Goal: Task Accomplishment & Management: Manage account settings

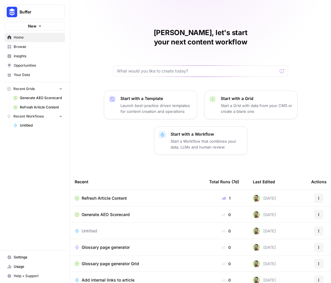
click at [22, 267] on span "Usage" at bounding box center [38, 266] width 49 height 5
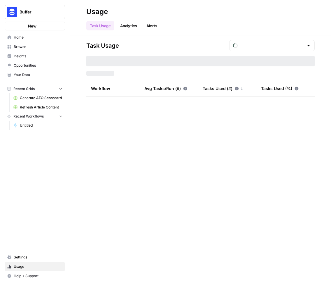
type input "September Tasks"
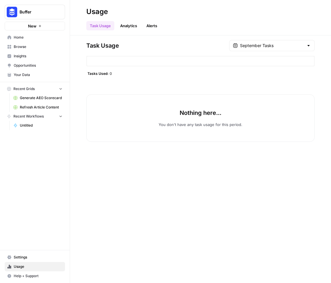
click at [124, 59] on div at bounding box center [200, 61] width 229 height 11
click at [27, 256] on span "Settings" at bounding box center [38, 256] width 49 height 5
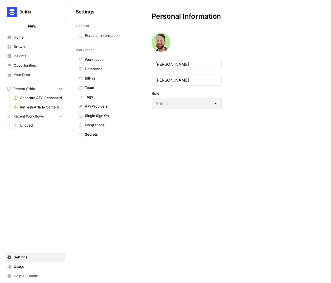
click at [94, 79] on span "Billing" at bounding box center [108, 78] width 46 height 5
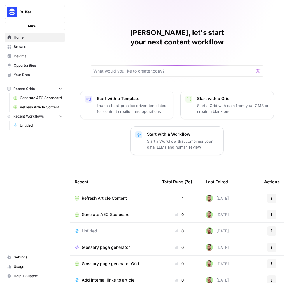
click at [15, 259] on span "Settings" at bounding box center [38, 256] width 49 height 5
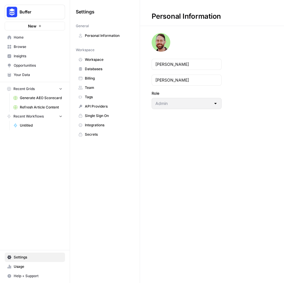
click at [89, 87] on span "Team" at bounding box center [108, 87] width 46 height 5
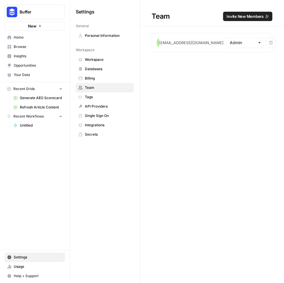
click at [253, 18] on span "Invite New Members" at bounding box center [245, 16] width 37 height 6
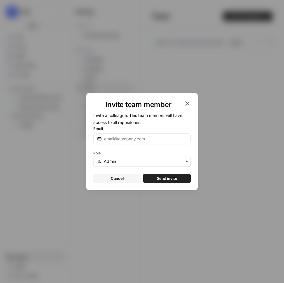
click at [126, 145] on form "Invite a colleague. This team member will have access to all repositories. Emai…" at bounding box center [142, 147] width 98 height 71
click at [124, 142] on div at bounding box center [142, 138] width 98 height 11
type input "[EMAIL_ADDRESS][DOMAIN_NAME]"
click at [165, 178] on span "Send invite" at bounding box center [167, 178] width 20 height 6
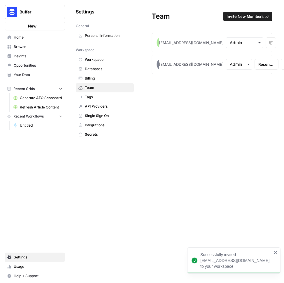
click at [246, 17] on span "Invite New Members" at bounding box center [245, 16] width 37 height 6
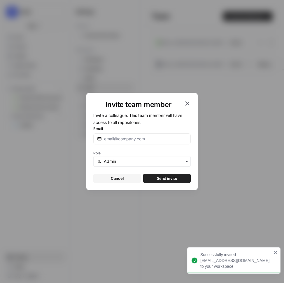
click at [188, 103] on icon "button" at bounding box center [187, 103] width 4 height 4
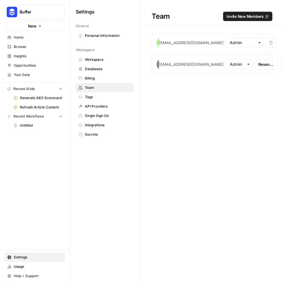
click at [239, 13] on span "Invite New Members" at bounding box center [245, 16] width 37 height 6
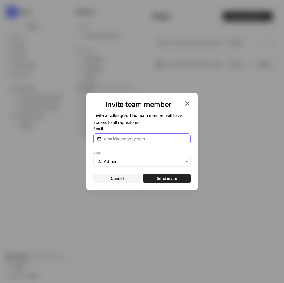
click at [149, 136] on input "Email" at bounding box center [145, 139] width 83 height 6
type input "[EMAIL_ADDRESS][DOMAIN_NAME]"
click at [176, 157] on div "button" at bounding box center [142, 161] width 98 height 11
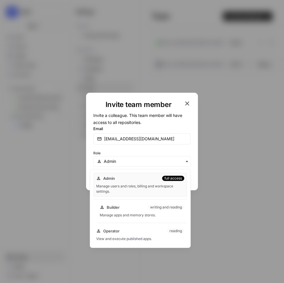
click at [139, 212] on div "Builder writing and reading Manage apps and memory stores." at bounding box center [142, 210] width 90 height 19
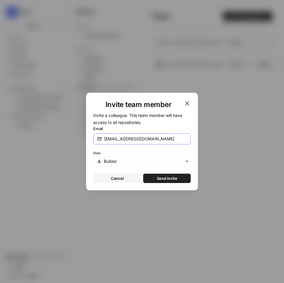
click at [150, 141] on input "[EMAIL_ADDRESS][DOMAIN_NAME]" at bounding box center [145, 139] width 83 height 6
click at [150, 140] on input "[EMAIL_ADDRESS][DOMAIN_NAME]" at bounding box center [145, 139] width 83 height 6
click at [163, 178] on span "Send invite" at bounding box center [167, 178] width 20 height 6
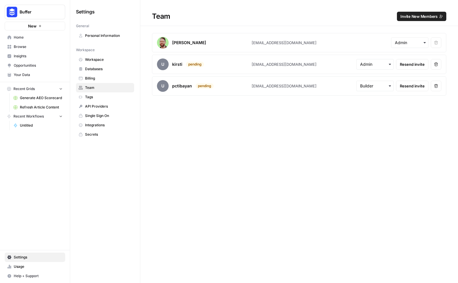
click at [284, 17] on span "Invite New Members" at bounding box center [418, 16] width 37 height 6
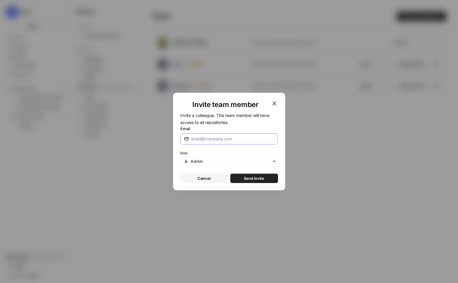
click at [237, 136] on input "Email" at bounding box center [232, 139] width 83 height 6
type input "[PERSON_NAME][EMAIL_ADDRESS][DOMAIN_NAME]"
click at [217, 177] on button "Cancel" at bounding box center [204, 177] width 48 height 9
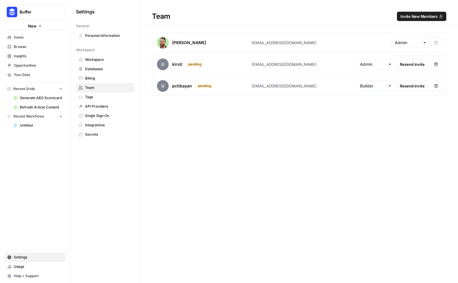
click at [100, 106] on span "API Providers" at bounding box center [108, 106] width 46 height 5
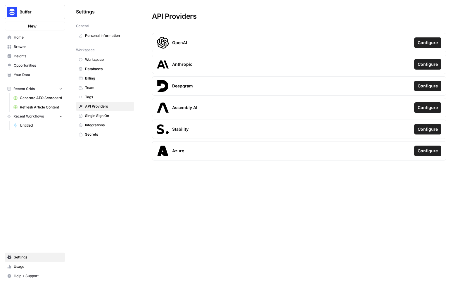
click at [96, 96] on span "Tags" at bounding box center [108, 96] width 46 height 5
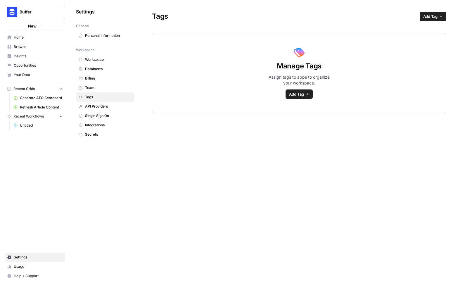
click at [90, 88] on span "Team" at bounding box center [108, 87] width 46 height 5
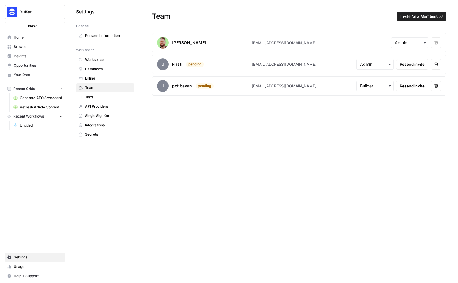
click at [89, 79] on span "Billing" at bounding box center [108, 78] width 46 height 5
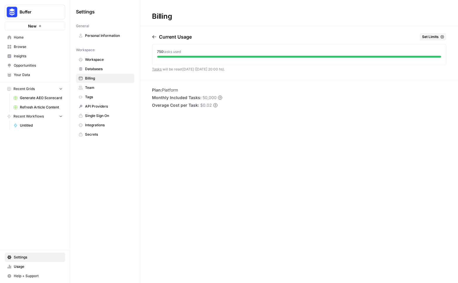
click at [94, 62] on span "Workspace" at bounding box center [108, 59] width 46 height 5
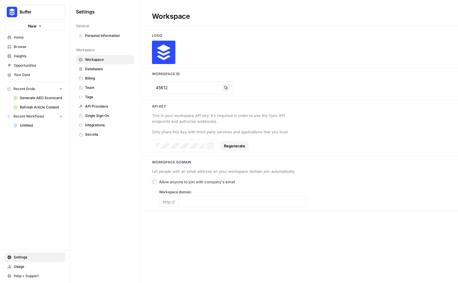
type input "[DOMAIN_NAME]"
click at [93, 67] on span "Databases" at bounding box center [108, 68] width 46 height 5
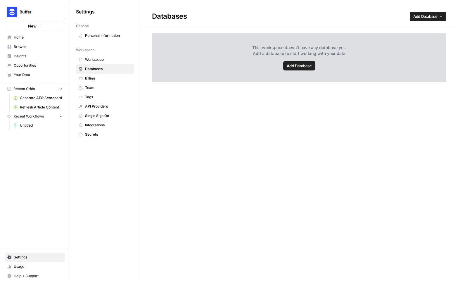
click at [21, 35] on span "Home" at bounding box center [38, 37] width 49 height 5
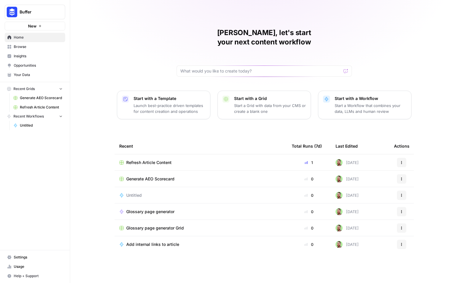
click at [22, 47] on span "Browse" at bounding box center [38, 46] width 49 height 5
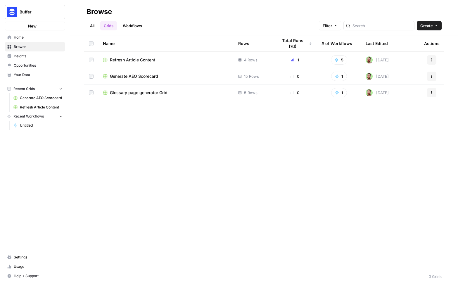
click at [29, 74] on span "Your Data" at bounding box center [38, 74] width 49 height 5
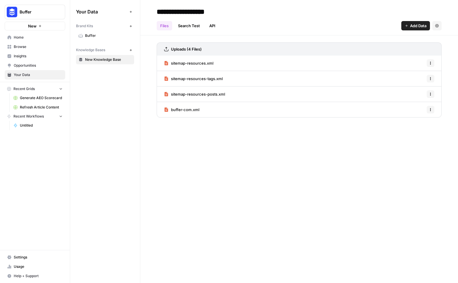
click at [15, 258] on span "Settings" at bounding box center [38, 256] width 49 height 5
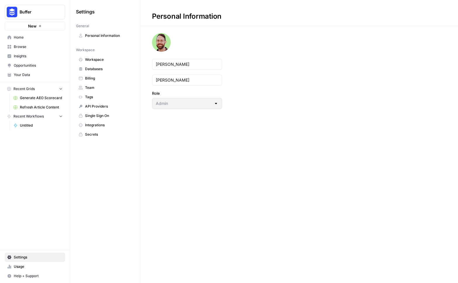
click at [89, 67] on span "Databases" at bounding box center [108, 68] width 46 height 5
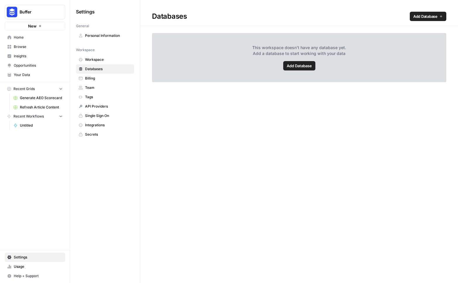
click at [284, 66] on span "Add Database" at bounding box center [298, 66] width 25 height 6
click at [23, 277] on span "Help + Support" at bounding box center [38, 275] width 49 height 5
click at [25, 275] on span "Help + Support" at bounding box center [38, 275] width 49 height 5
click at [31, 276] on span "Help + Support" at bounding box center [38, 275] width 49 height 5
click at [47, 11] on span "Buffer" at bounding box center [37, 12] width 35 height 6
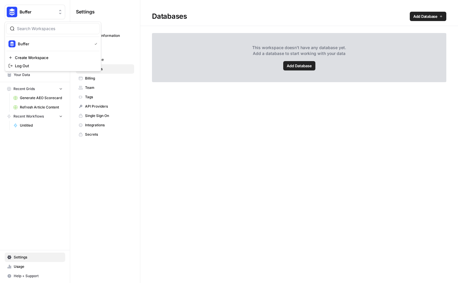
click at [47, 11] on span "Buffer" at bounding box center [37, 12] width 35 height 6
click at [19, 38] on span "Home" at bounding box center [38, 37] width 49 height 5
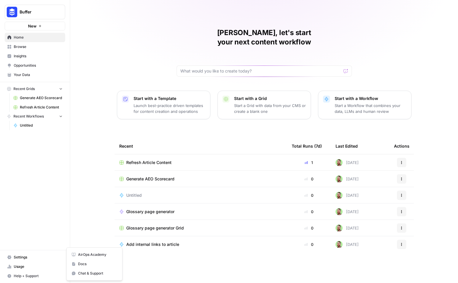
click at [16, 273] on span "Help + Support" at bounding box center [38, 275] width 49 height 5
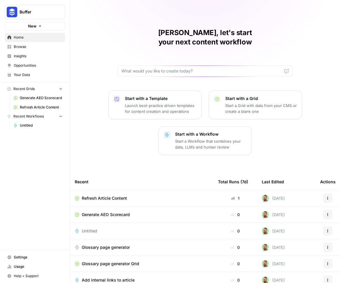
click at [25, 256] on span "Settings" at bounding box center [38, 256] width 49 height 5
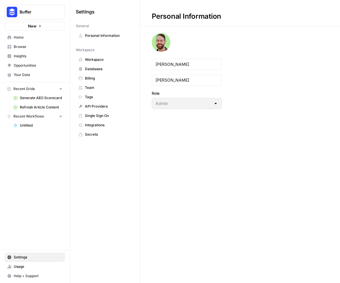
click at [92, 85] on span "Team" at bounding box center [108, 87] width 46 height 5
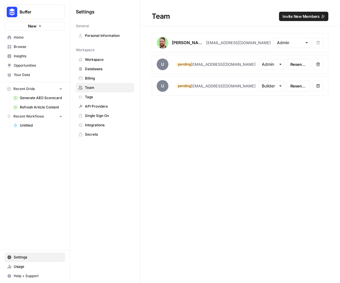
click at [306, 19] on span "Invite New Members" at bounding box center [301, 16] width 37 height 6
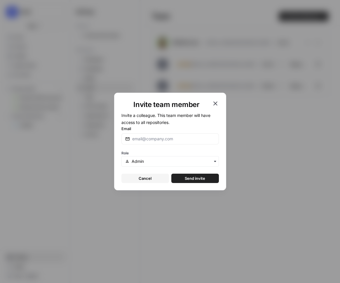
click at [170, 142] on div at bounding box center [170, 138] width 98 height 11
type input "[PERSON_NAME][EMAIL_ADDRESS][DOMAIN_NAME]"
click at [187, 157] on div "button" at bounding box center [170, 161] width 98 height 11
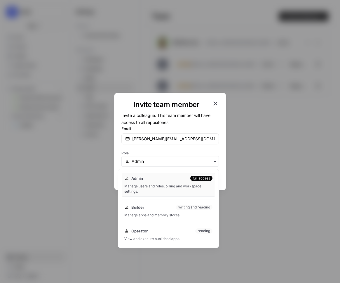
click at [191, 153] on div "Role" at bounding box center [170, 158] width 98 height 18
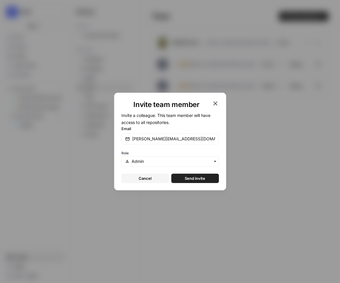
click at [194, 179] on span "Send invite" at bounding box center [195, 178] width 20 height 6
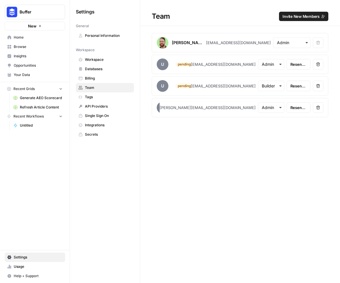
click at [47, 107] on span "Refresh Article Content" at bounding box center [41, 107] width 43 height 5
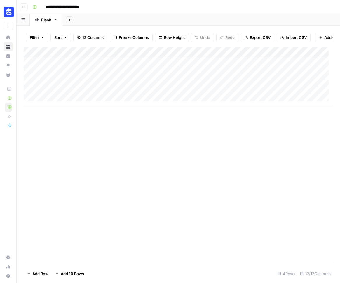
scroll to position [4, 0]
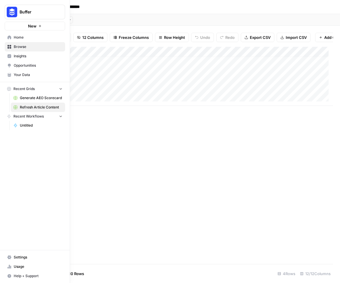
click at [10, 56] on icon at bounding box center [10, 56] width 4 height 4
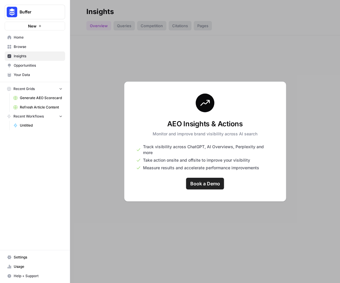
click at [274, 54] on div at bounding box center [205, 141] width 270 height 283
